Goal: Communication & Community: Share content

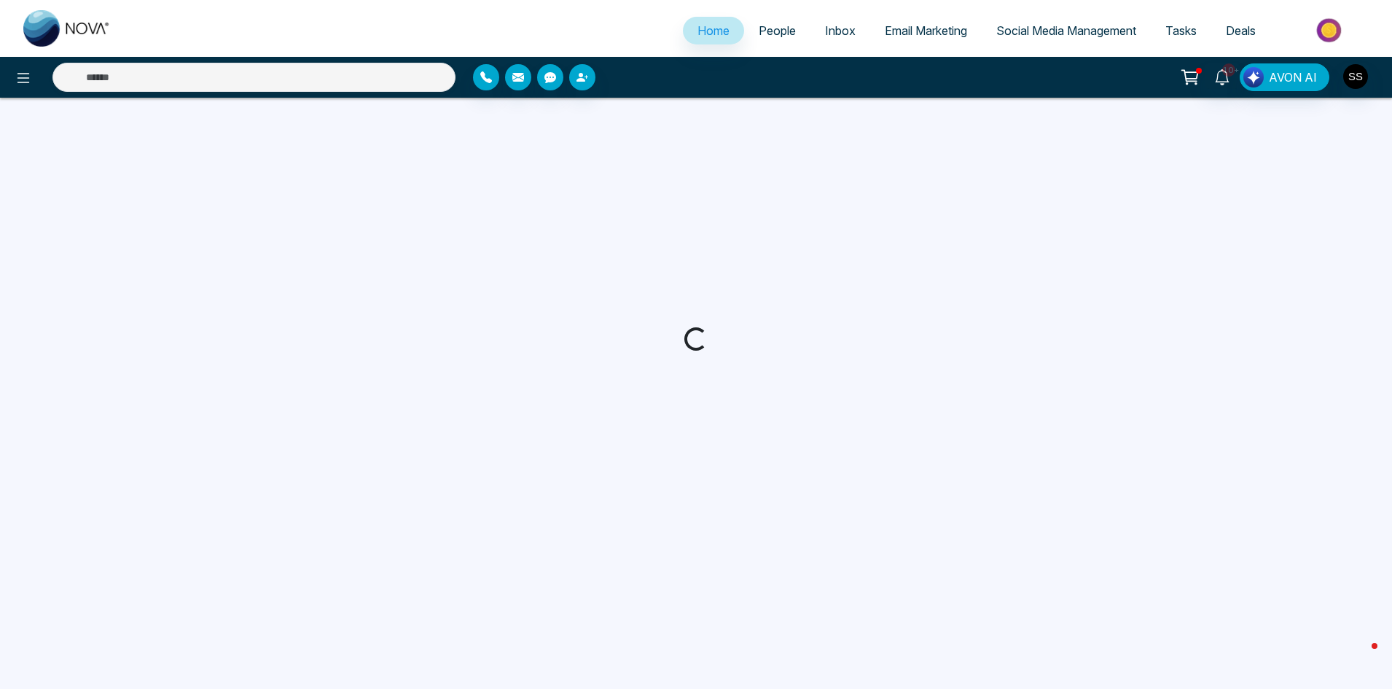
select select "*"
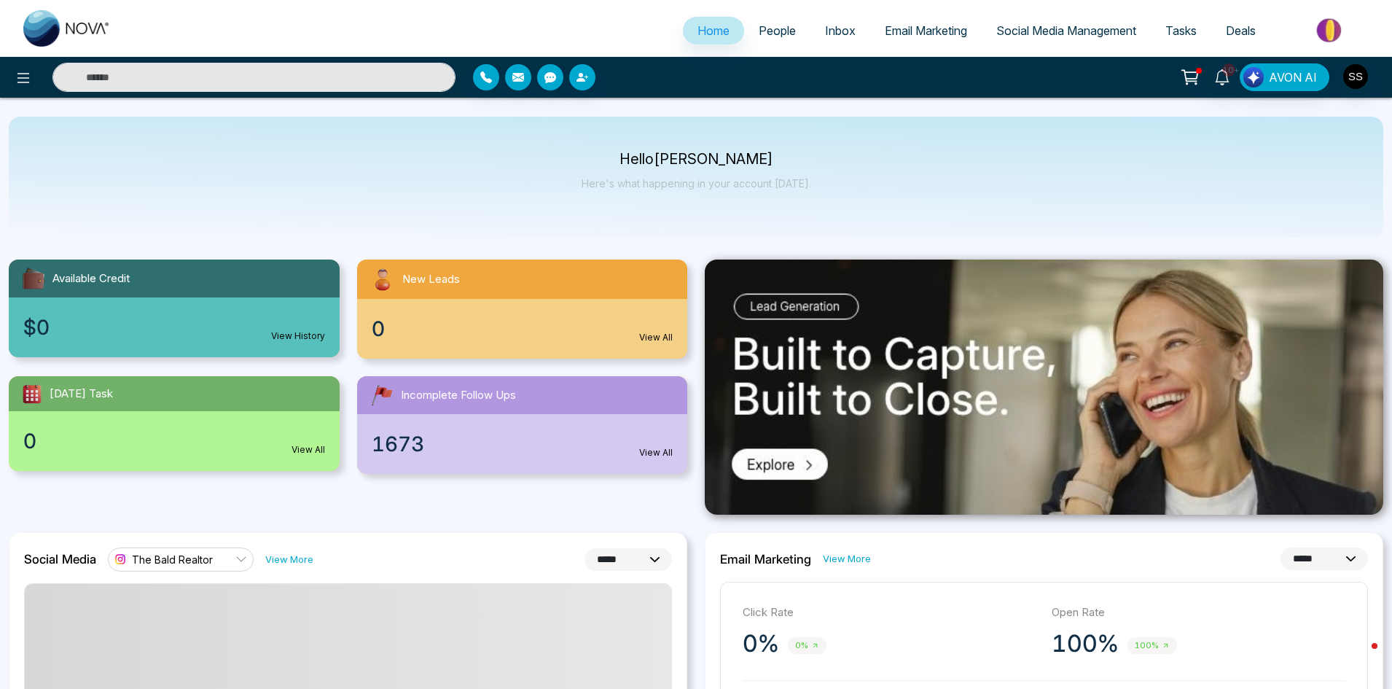
click at [1088, 31] on span "Social Media Management" at bounding box center [1066, 30] width 140 height 15
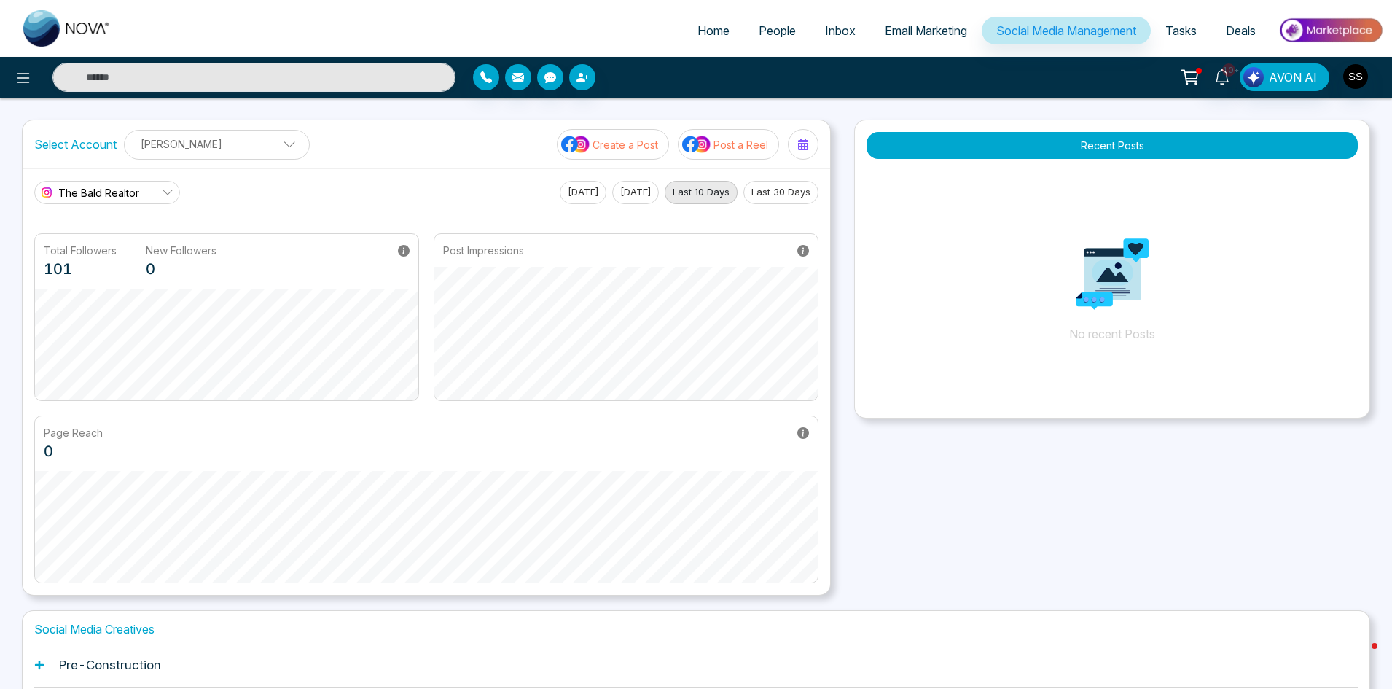
click at [621, 152] on button "Create a Post" at bounding box center [613, 144] width 112 height 31
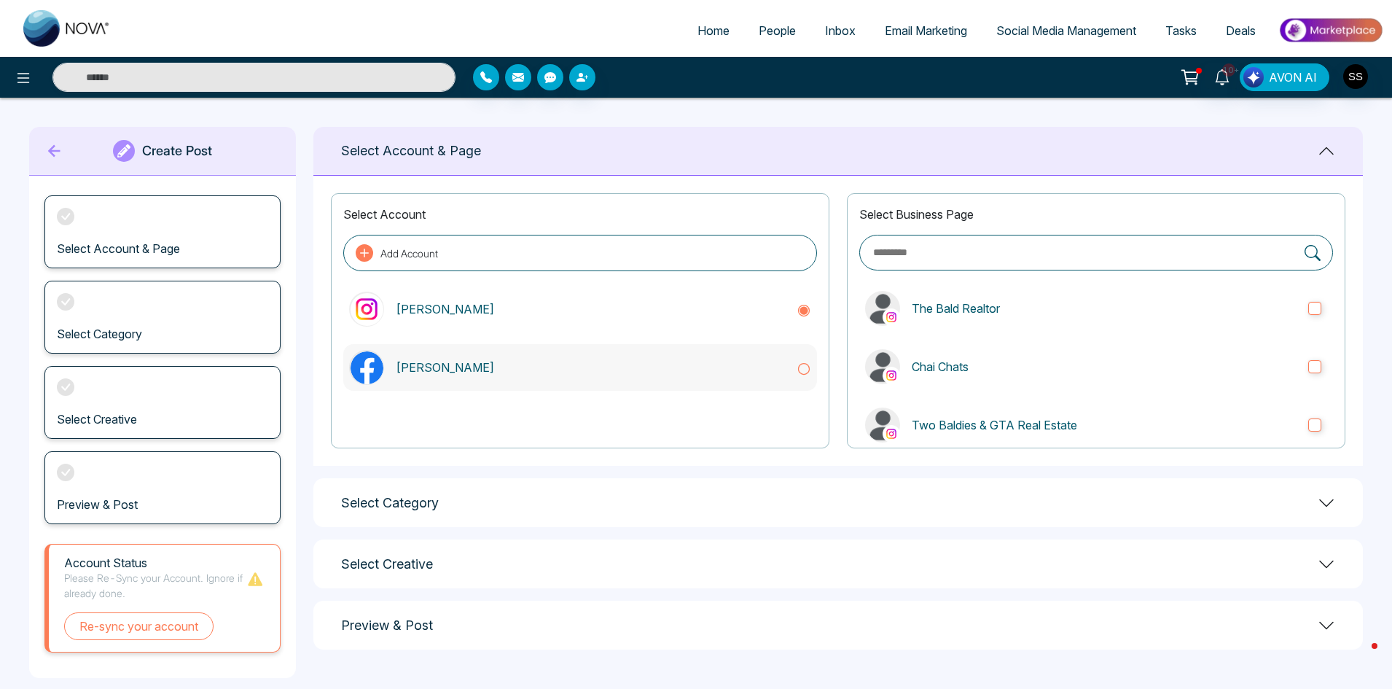
click at [804, 364] on icon at bounding box center [803, 368] width 15 height 15
click at [1319, 305] on label "The Bald Realtor" at bounding box center [1096, 308] width 474 height 47
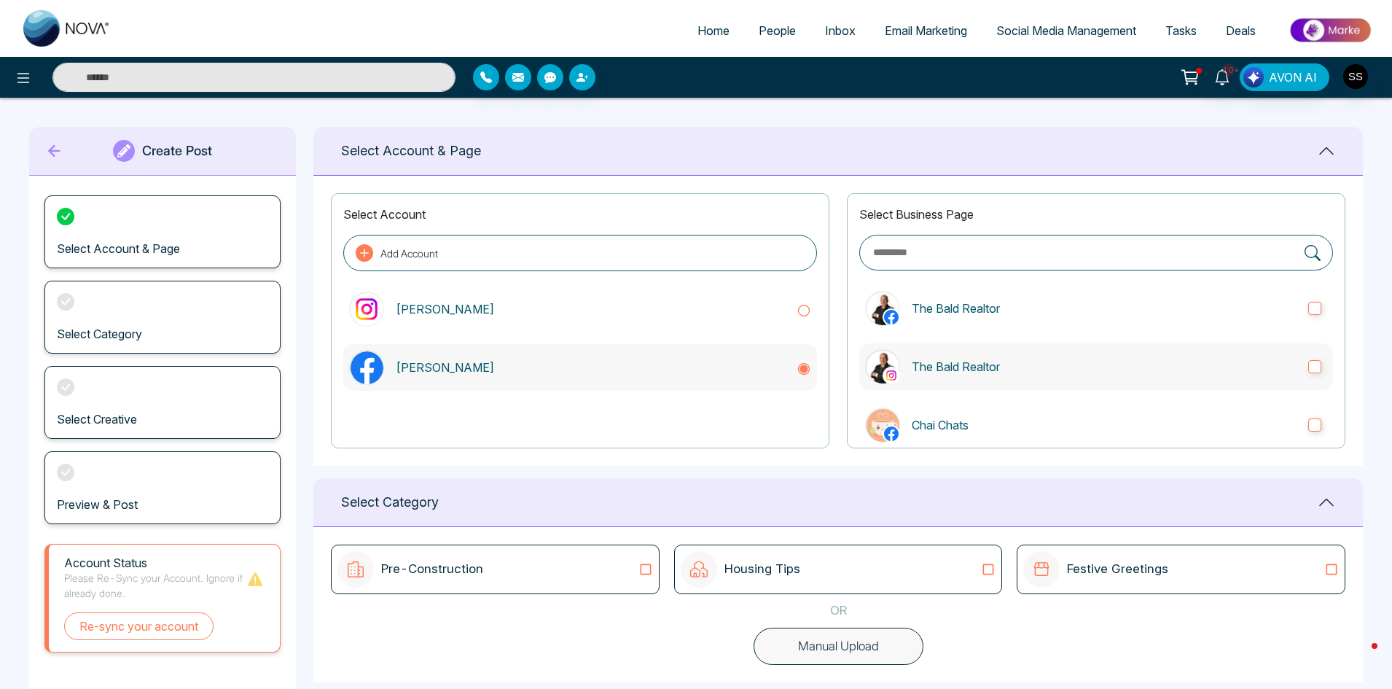
click at [1306, 374] on label "The Bald Realtor" at bounding box center [1096, 366] width 474 height 47
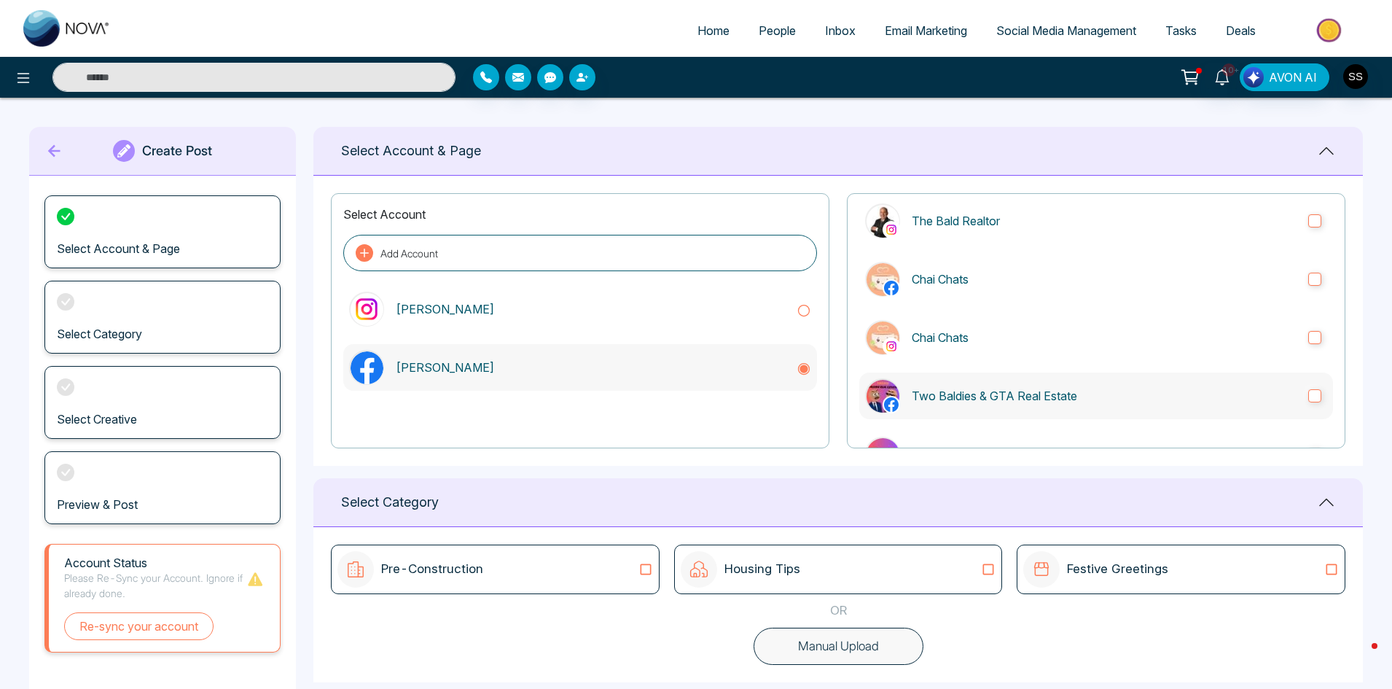
scroll to position [219, 0]
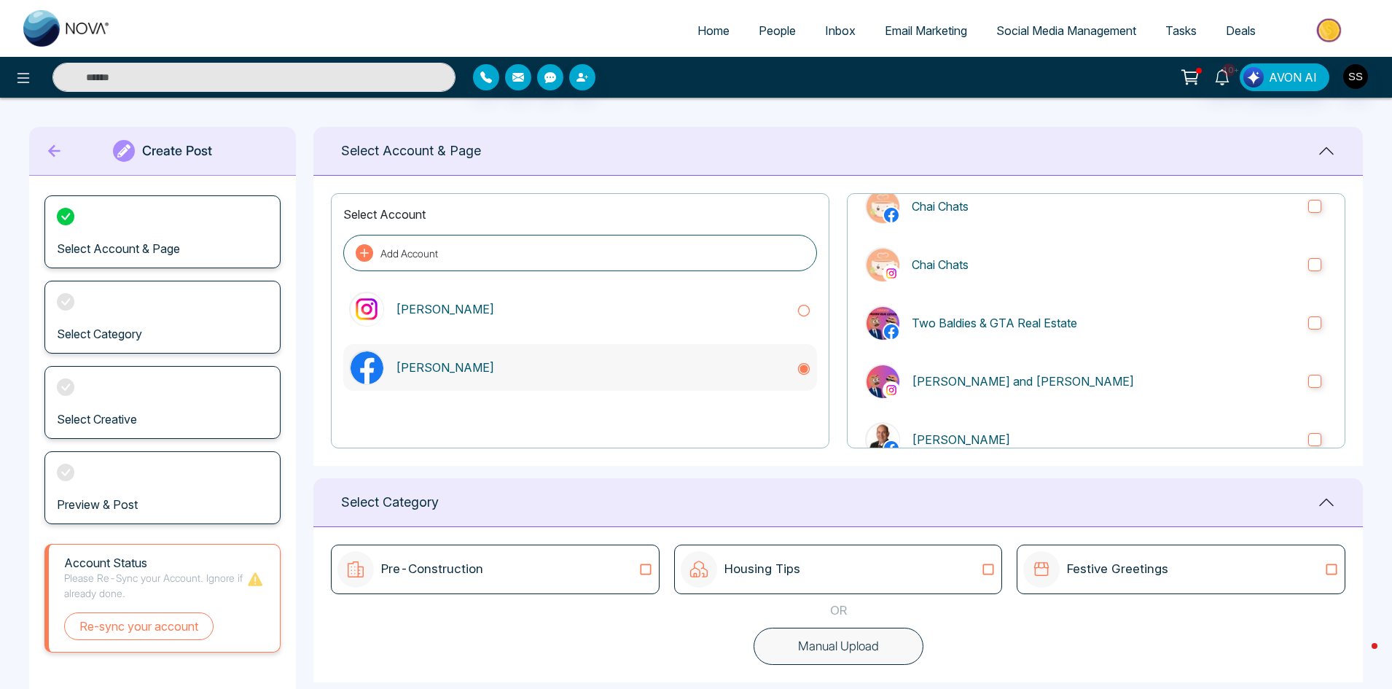
click at [1344, 431] on div "Select Business Page The Bald Realtor The Bald Realtor Chai Chats Chai Chats Tw…" at bounding box center [1096, 320] width 498 height 255
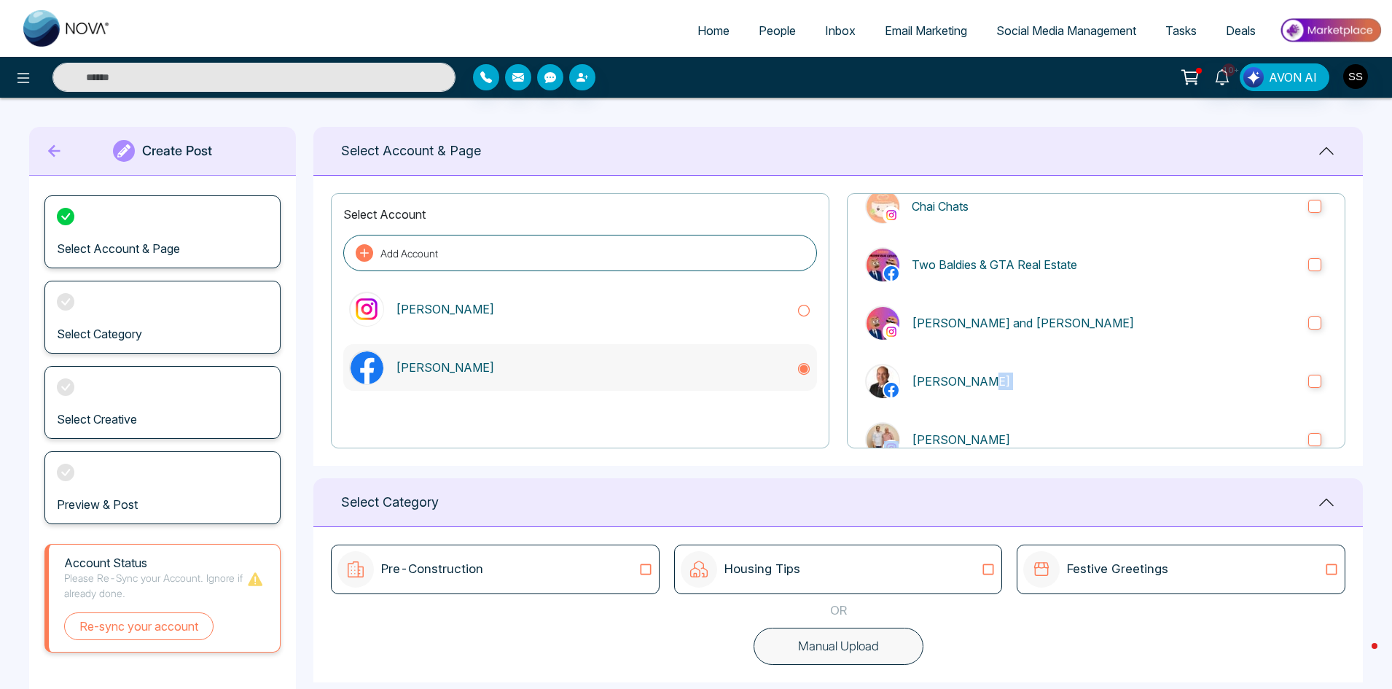
scroll to position [315, 0]
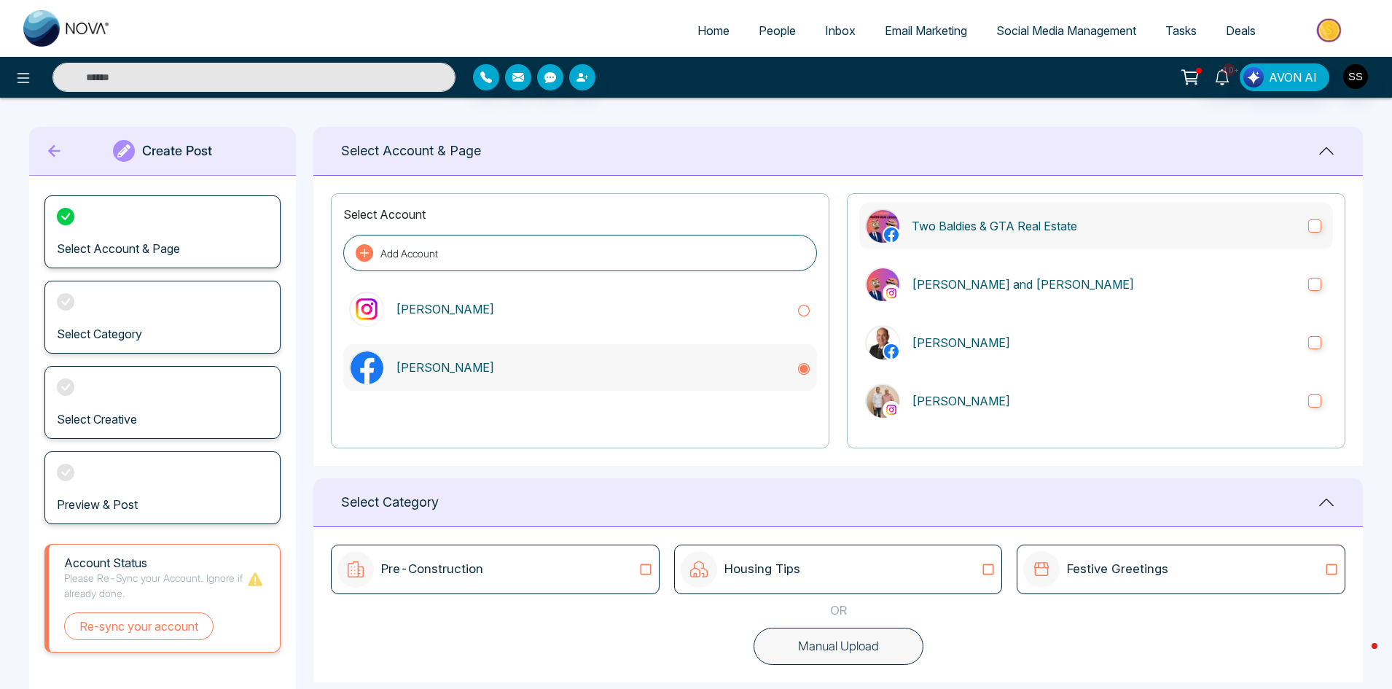
click at [1309, 232] on label "Two Baldies & GTA Real Estate" at bounding box center [1096, 226] width 474 height 47
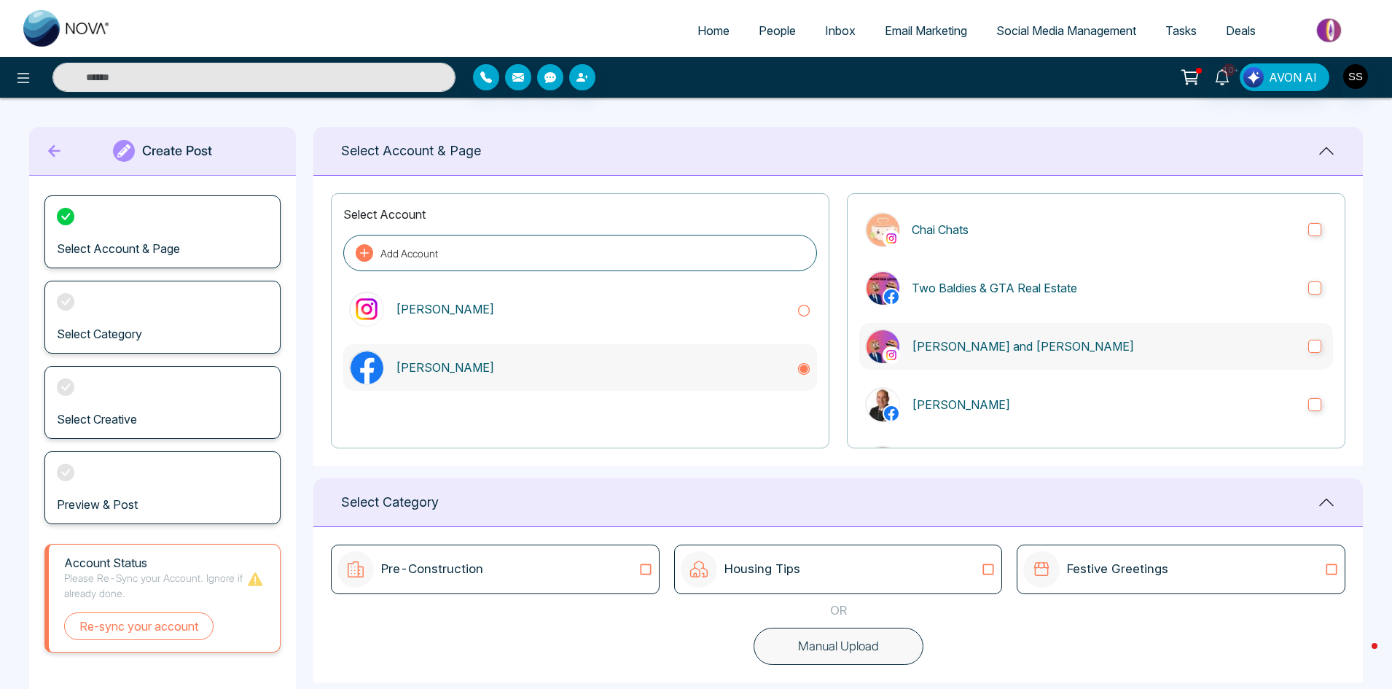
scroll to position [170, 0]
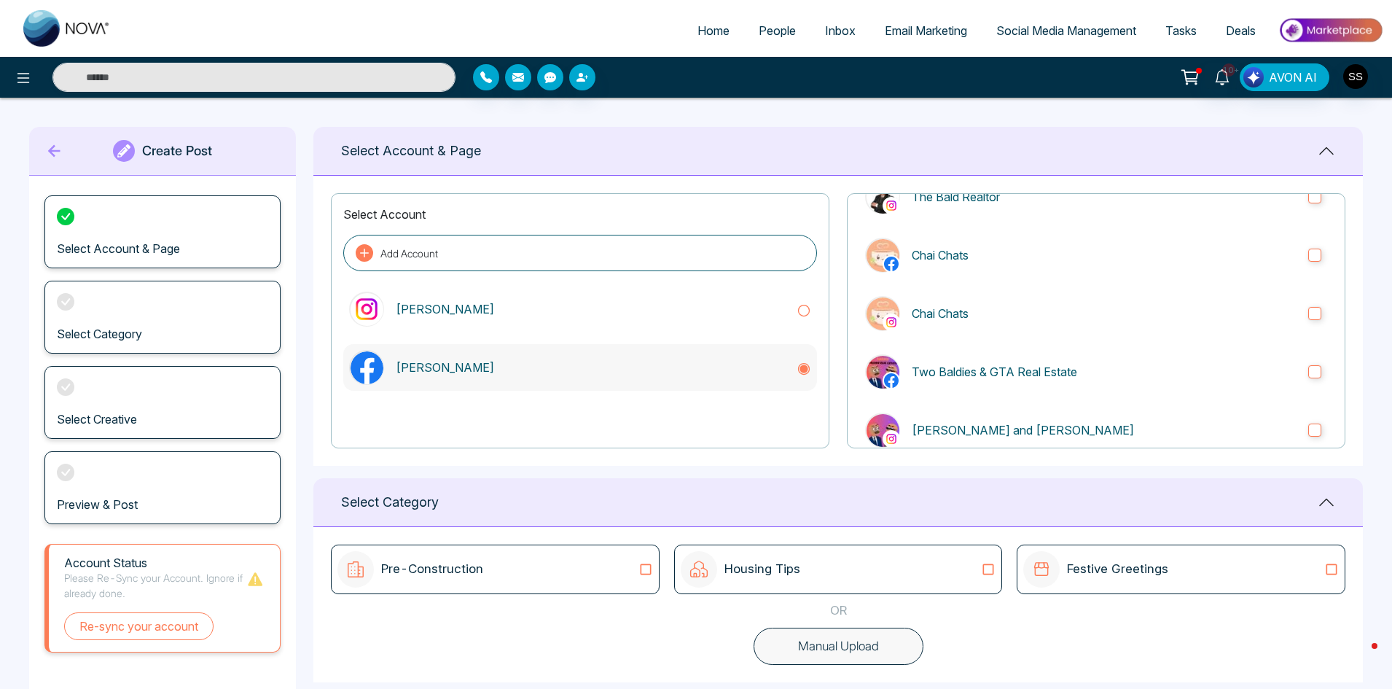
click at [536, 554] on div "Pre-Construction" at bounding box center [494, 569] width 315 height 36
click at [616, 568] on div "Pre-Construction" at bounding box center [494, 569] width 315 height 36
click at [1027, 573] on img at bounding box center [1041, 569] width 36 height 36
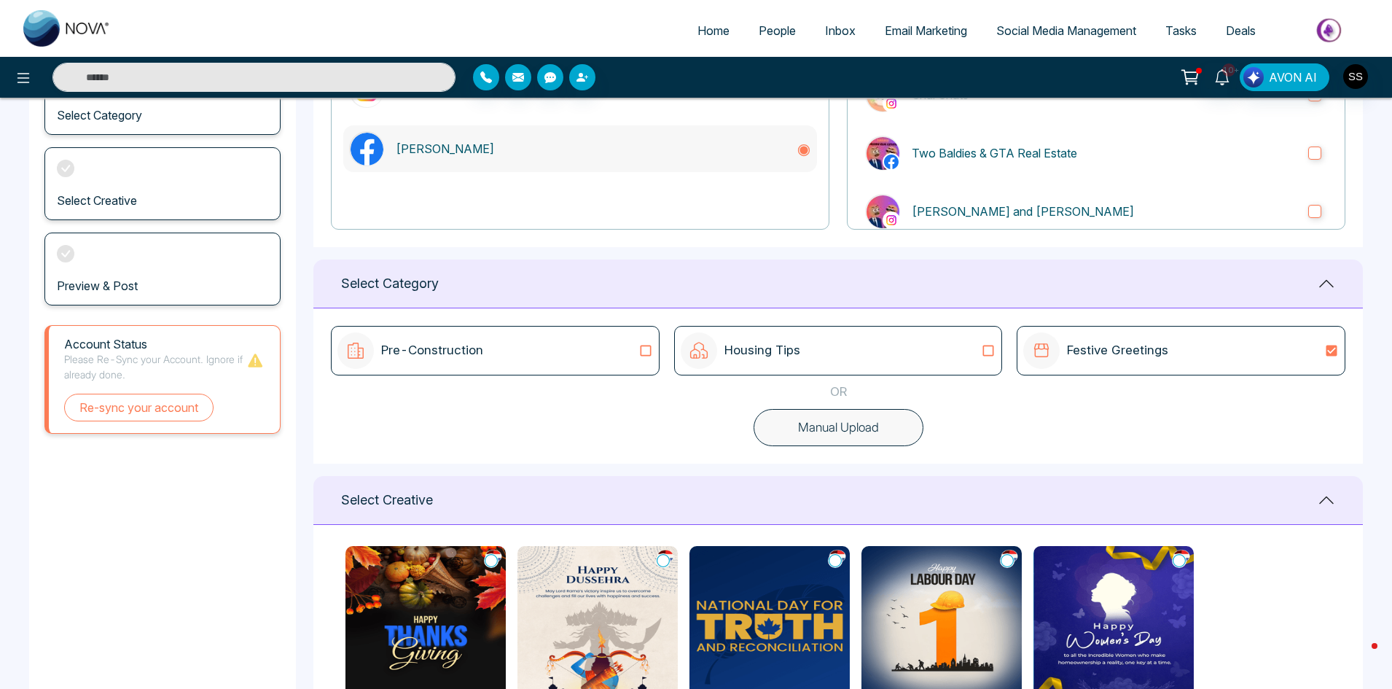
scroll to position [0, 0]
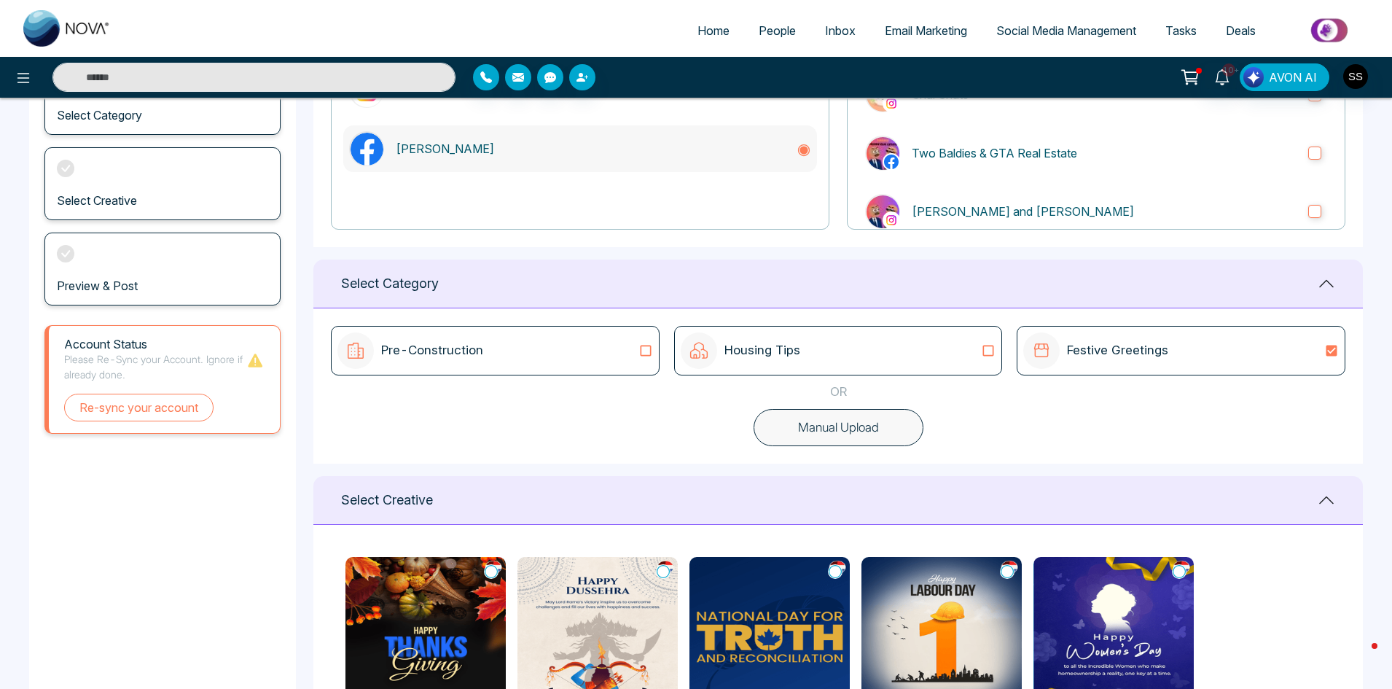
click at [474, 613] on img at bounding box center [425, 639] width 160 height 164
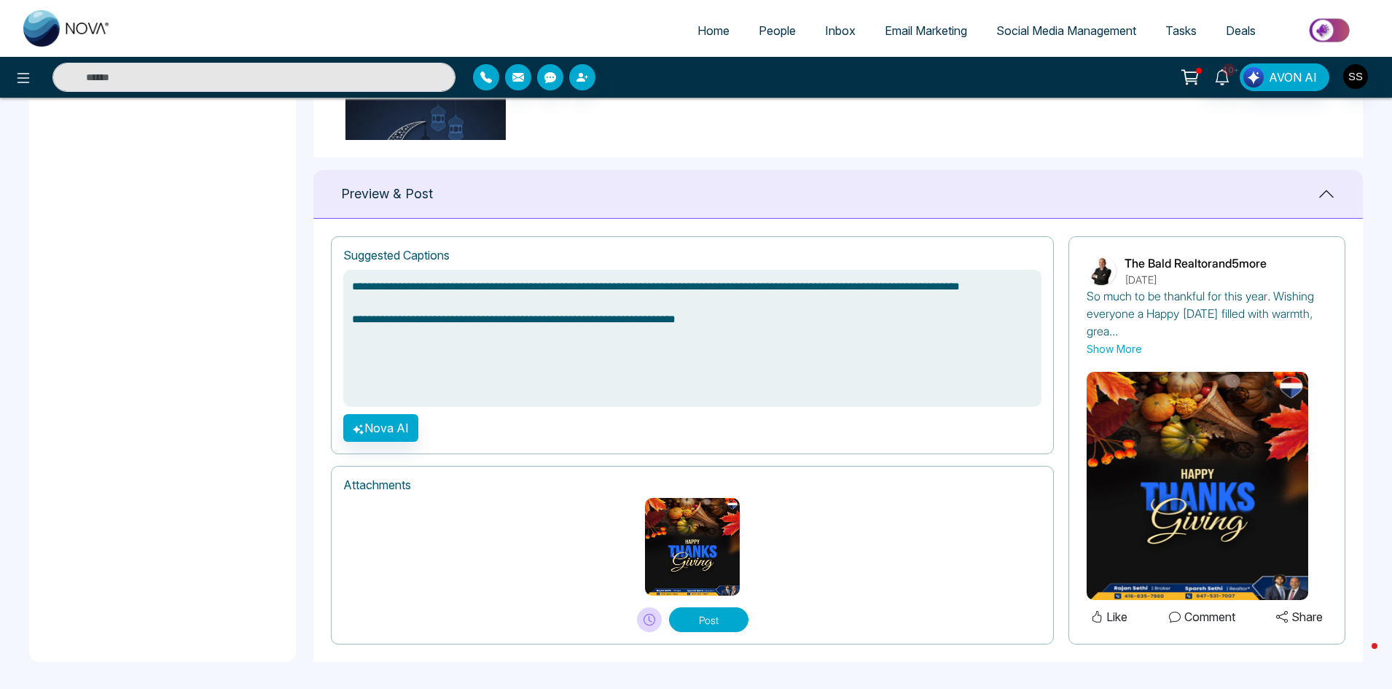
scroll to position [879, 0]
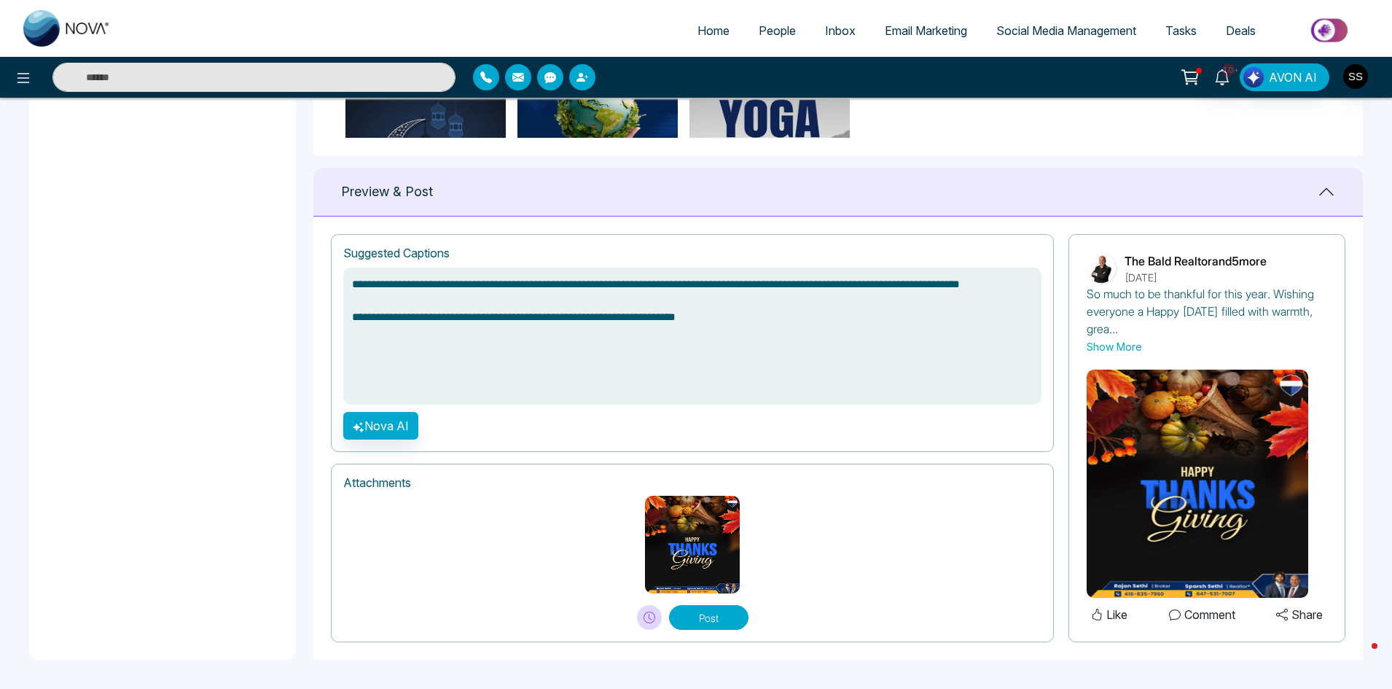
click at [693, 622] on button "Post" at bounding box center [708, 617] width 79 height 25
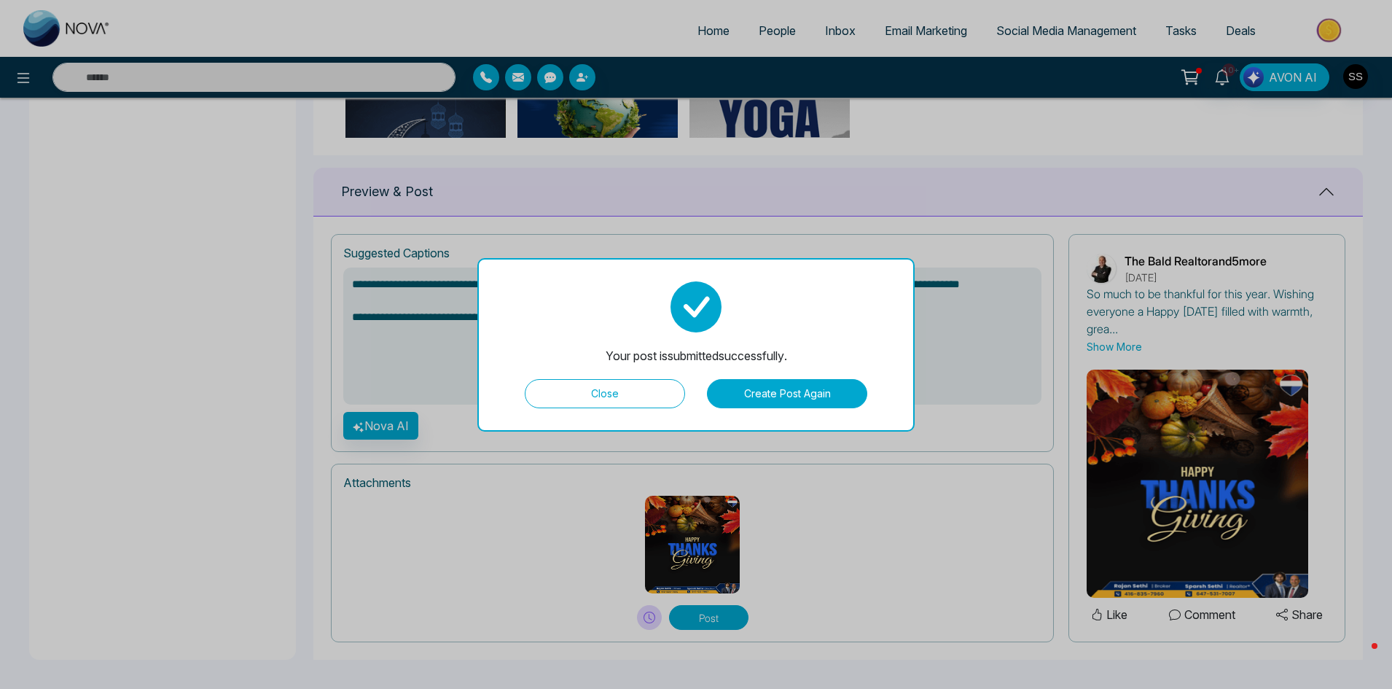
type textarea "**********"
click at [592, 396] on button "Close" at bounding box center [605, 393] width 160 height 29
